Goal: Information Seeking & Learning: Learn about a topic

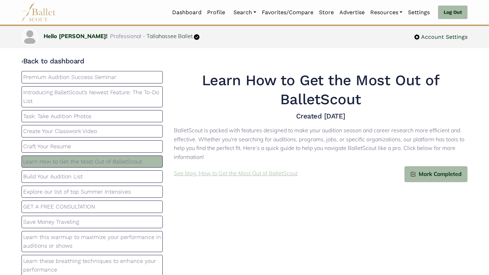
click at [249, 175] on p "See blog: How to Get the Most Out of BalletScout" at bounding box center [236, 173] width 124 height 9
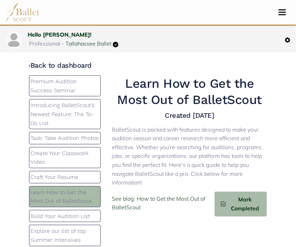
click at [79, 221] on p "Build Your Audition List" at bounding box center [65, 216] width 69 height 9
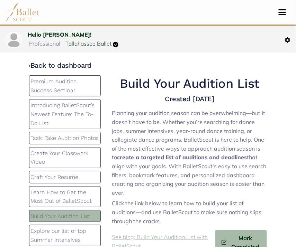
click at [156, 233] on p "See blog: Build Your Audition List with BalletScout" at bounding box center [163, 242] width 103 height 18
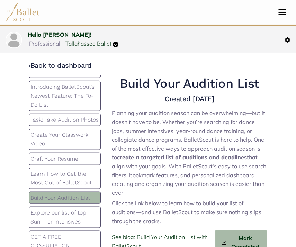
scroll to position [30, 0]
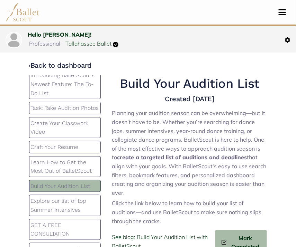
click at [75, 210] on p "Explore our list of top Summer Intensives" at bounding box center [65, 206] width 69 height 18
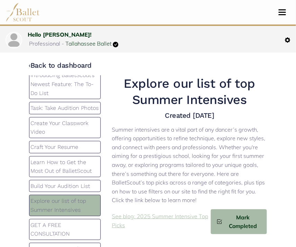
click at [170, 217] on p "See blog: 2025 Summer Intensive Top Picks" at bounding box center [161, 221] width 99 height 18
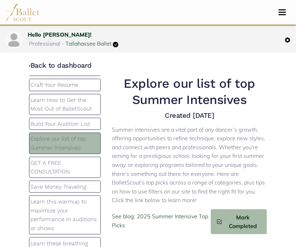
scroll to position [92, 0]
click at [80, 177] on p "GET A FREE CONSULTATION" at bounding box center [65, 168] width 69 height 18
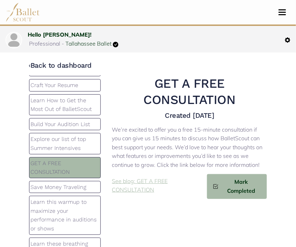
click at [124, 190] on p "See blog: GET A FREE CONSULTATION" at bounding box center [159, 186] width 95 height 18
click at [70, 192] on p "Save Money Traveling" at bounding box center [65, 187] width 69 height 9
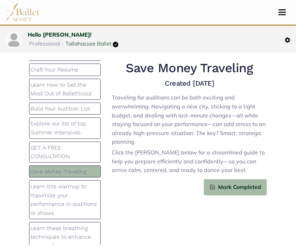
scroll to position [12, 0]
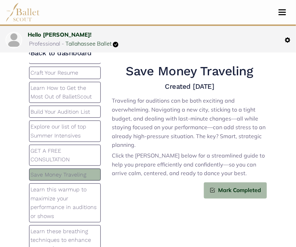
click at [160, 192] on div "Mark Completed" at bounding box center [189, 191] width 155 height 16
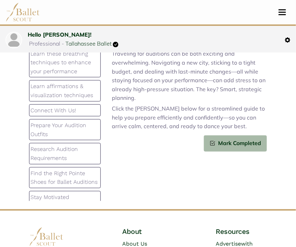
scroll to position [239, 0]
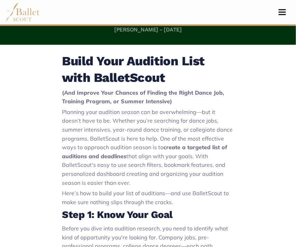
scroll to position [113, 0]
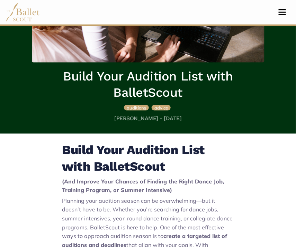
drag, startPoint x: 145, startPoint y: 220, endPoint x: 55, endPoint y: 155, distance: 110.5
copy div "Lorem Ipsu Dolorsit Amet cons AdipisCinge (Sed Doeiusm Temp Incidid ut Laboree …"
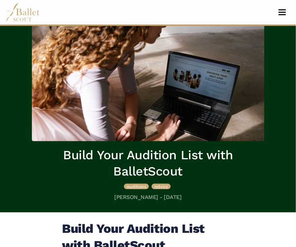
scroll to position [0, 0]
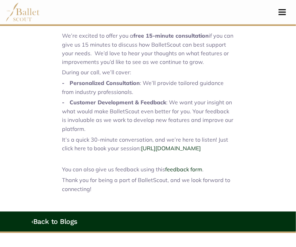
scroll to position [195, 0]
